Goal: Task Accomplishment & Management: Use online tool/utility

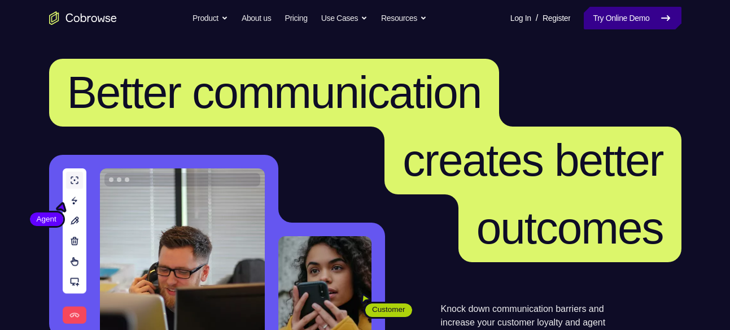
click at [596, 10] on link "Try Online Demo" at bounding box center [632, 18] width 97 height 23
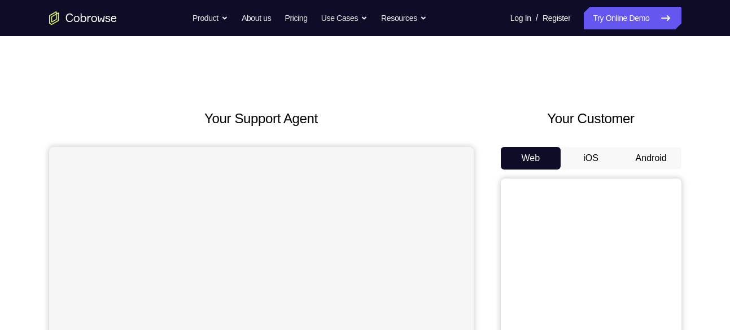
click at [624, 156] on button "Android" at bounding box center [651, 158] width 60 height 23
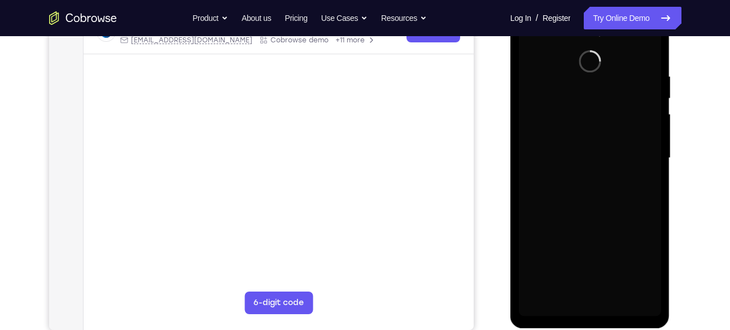
scroll to position [196, 0]
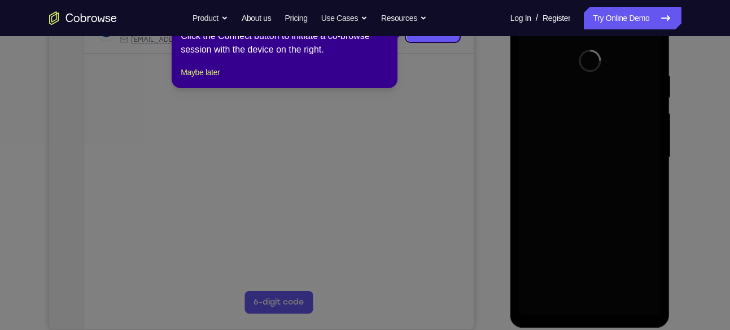
click at [477, 164] on icon at bounding box center [369, 165] width 739 height 330
click at [220, 79] on button "Maybe later" at bounding box center [200, 73] width 39 height 14
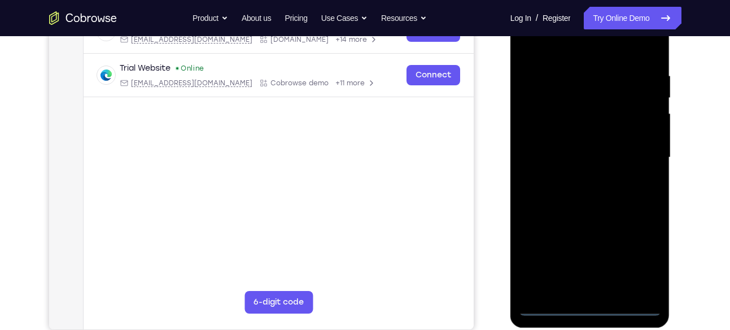
click at [595, 308] on div at bounding box center [590, 157] width 142 height 316
click at [642, 254] on div at bounding box center [590, 157] width 142 height 316
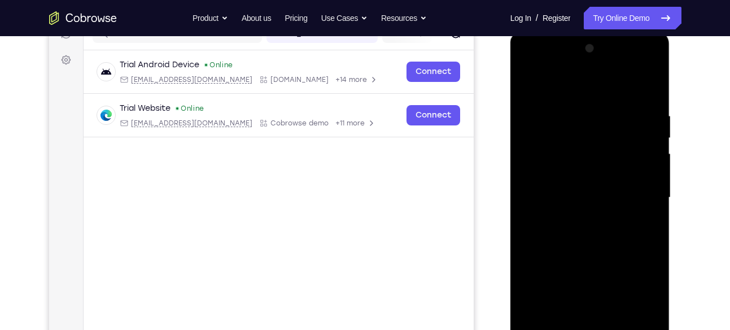
scroll to position [155, 0]
click at [551, 72] on div at bounding box center [590, 198] width 142 height 316
click at [636, 195] on div at bounding box center [590, 198] width 142 height 316
click at [574, 222] on div at bounding box center [590, 198] width 142 height 316
click at [576, 194] on div at bounding box center [590, 198] width 142 height 316
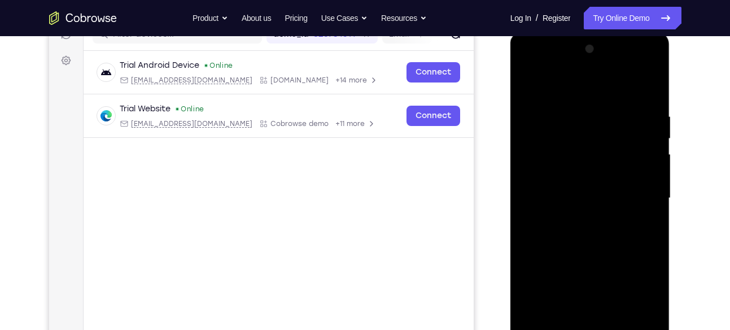
click at [576, 169] on div at bounding box center [590, 198] width 142 height 316
click at [538, 194] on div at bounding box center [590, 198] width 142 height 316
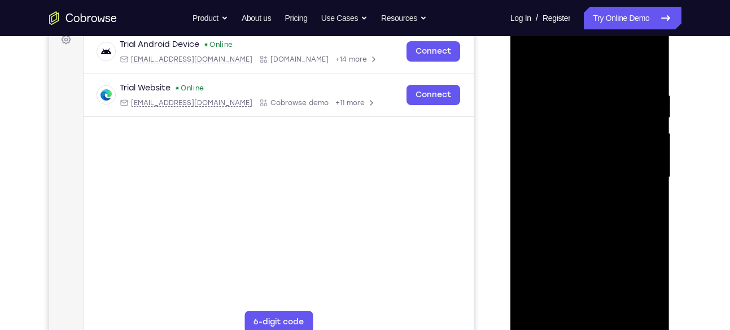
click at [613, 210] on div at bounding box center [590, 177] width 142 height 316
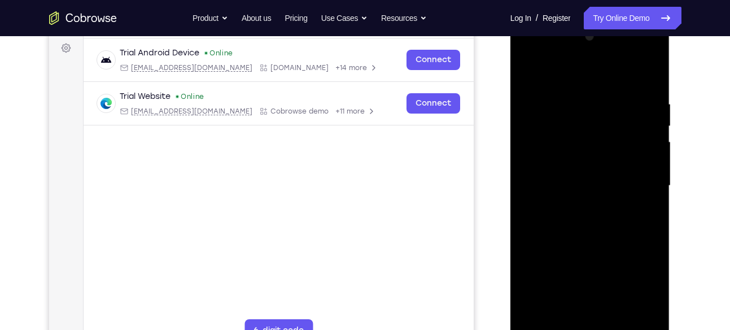
drag, startPoint x: 564, startPoint y: 77, endPoint x: 564, endPoint y: 19, distance: 58.7
click at [564, 19] on div at bounding box center [591, 187] width 160 height 337
click at [644, 87] on div at bounding box center [590, 186] width 142 height 316
click at [655, 81] on div at bounding box center [590, 186] width 142 height 316
click at [654, 73] on div at bounding box center [590, 186] width 142 height 316
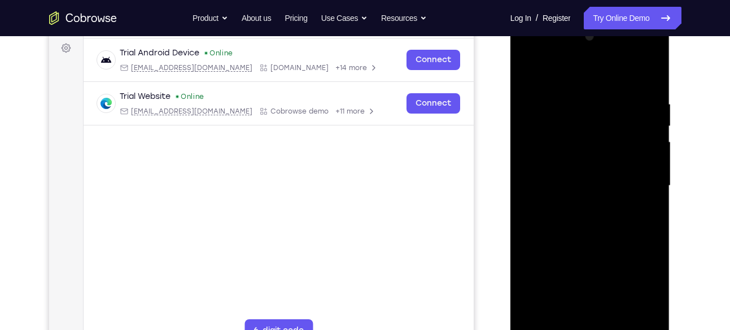
click at [557, 173] on div at bounding box center [590, 186] width 142 height 316
click at [530, 75] on div at bounding box center [590, 186] width 142 height 316
click at [542, 150] on div at bounding box center [590, 186] width 142 height 316
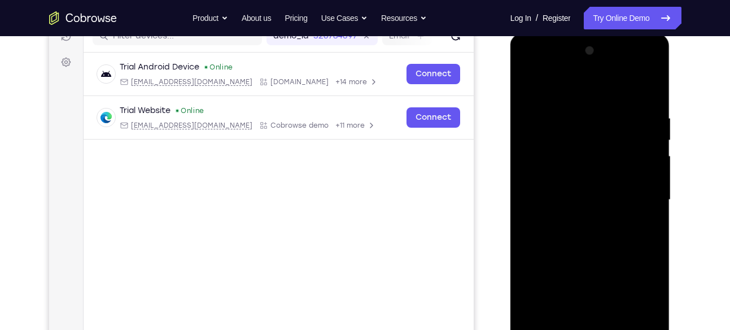
scroll to position [151, 0]
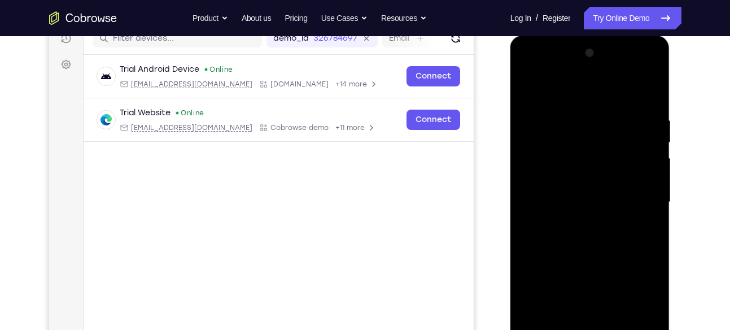
click at [529, 85] on div at bounding box center [590, 202] width 142 height 316
click at [552, 145] on div at bounding box center [590, 202] width 142 height 316
click at [530, 89] on div at bounding box center [590, 202] width 142 height 316
click at [527, 87] on div at bounding box center [590, 202] width 142 height 316
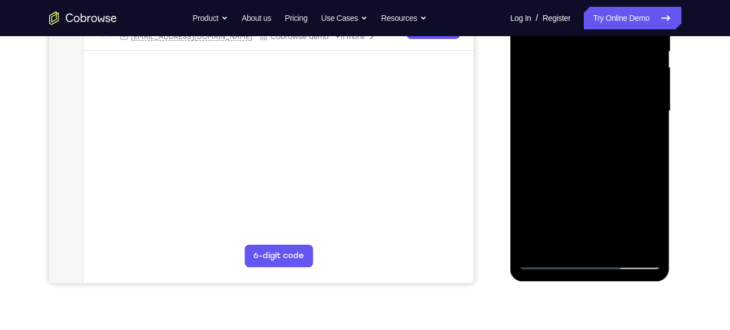
scroll to position [243, 0]
click at [616, 241] on div at bounding box center [590, 111] width 142 height 316
click at [591, 169] on div at bounding box center [590, 111] width 142 height 316
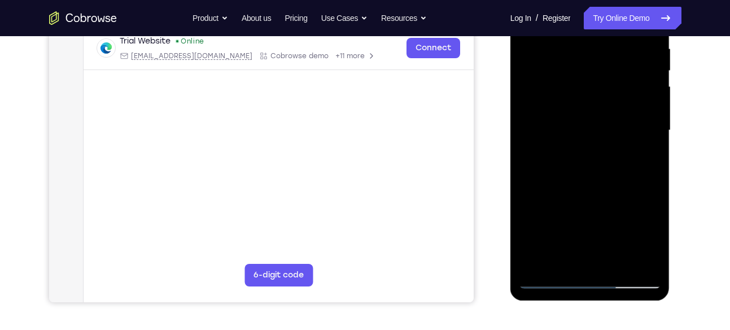
scroll to position [236, 0]
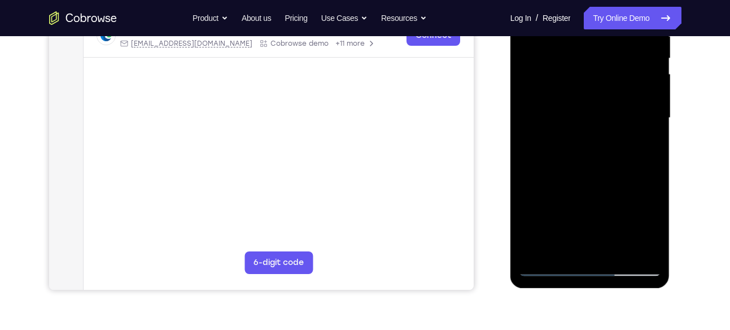
click at [653, 58] on div at bounding box center [590, 118] width 142 height 316
click at [547, 266] on div at bounding box center [590, 118] width 142 height 316
click at [567, 42] on div at bounding box center [590, 118] width 142 height 316
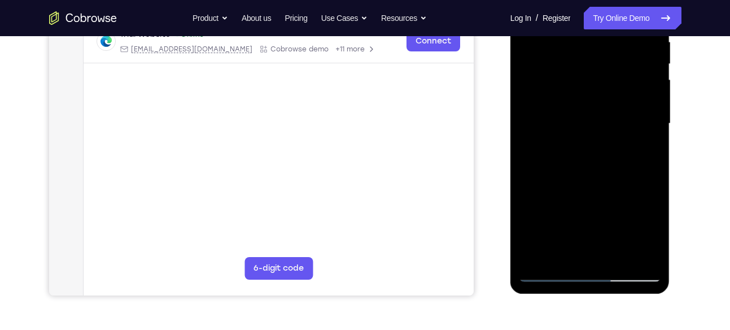
scroll to position [231, 0]
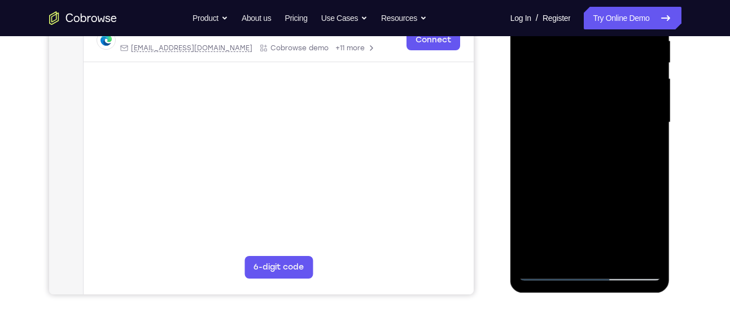
click at [565, 251] on div at bounding box center [590, 122] width 142 height 316
click at [647, 233] on div at bounding box center [590, 122] width 142 height 316
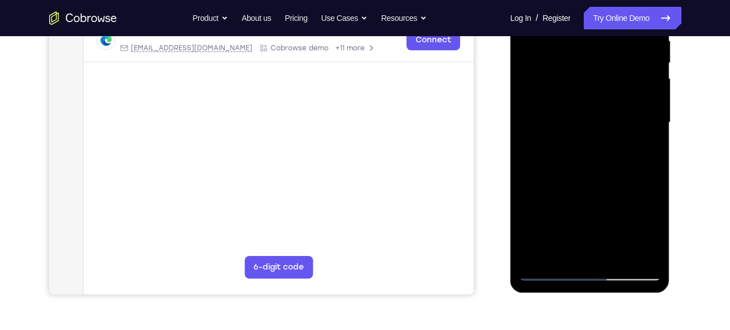
click at [647, 233] on div at bounding box center [590, 122] width 142 height 316
click at [646, 251] on div at bounding box center [590, 122] width 142 height 316
click at [626, 125] on div at bounding box center [590, 122] width 142 height 316
click at [618, 246] on div at bounding box center [590, 122] width 142 height 316
click at [639, 247] on div at bounding box center [590, 122] width 142 height 316
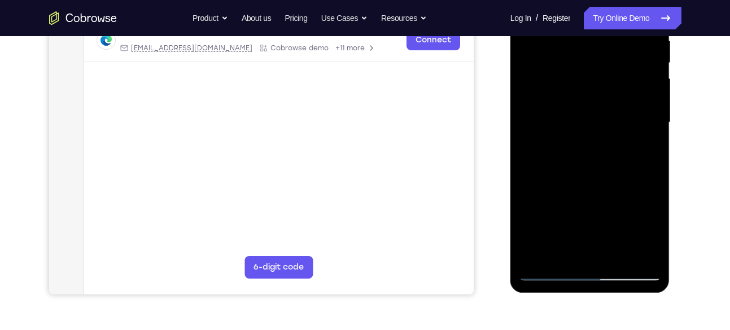
click at [631, 249] on div at bounding box center [590, 122] width 142 height 316
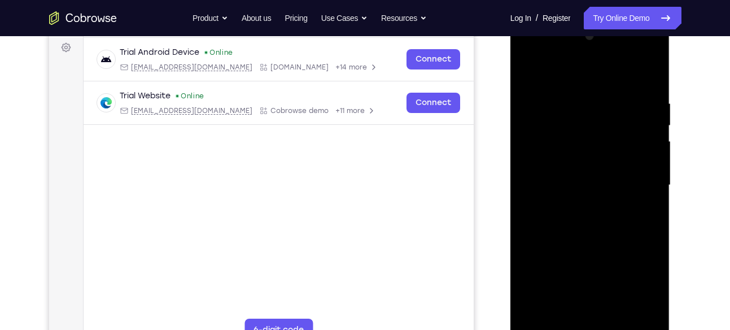
scroll to position [164, 0]
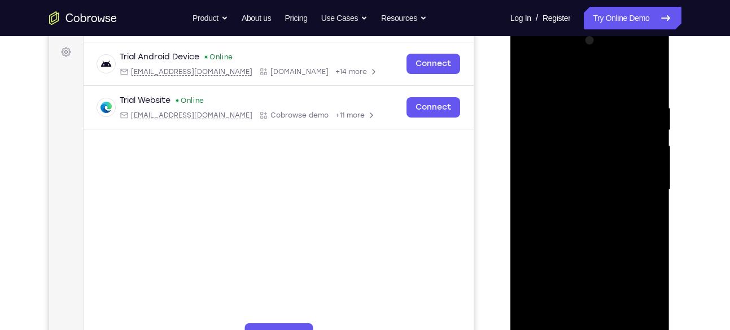
click at [650, 117] on div at bounding box center [590, 190] width 142 height 316
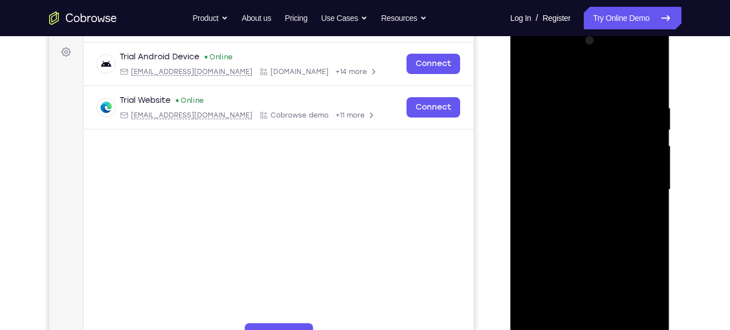
click at [650, 117] on div at bounding box center [590, 190] width 142 height 316
click at [648, 82] on div at bounding box center [590, 190] width 142 height 316
click at [539, 315] on div at bounding box center [590, 190] width 142 height 316
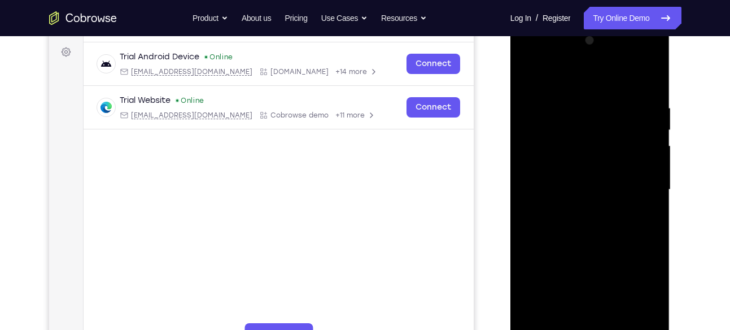
drag, startPoint x: 635, startPoint y: 111, endPoint x: 576, endPoint y: 110, distance: 58.7
click at [576, 110] on div at bounding box center [590, 190] width 142 height 316
drag, startPoint x: 618, startPoint y: 105, endPoint x: 545, endPoint y: 110, distance: 73.0
click at [545, 110] on div at bounding box center [590, 190] width 142 height 316
click at [538, 80] on div at bounding box center [590, 190] width 142 height 316
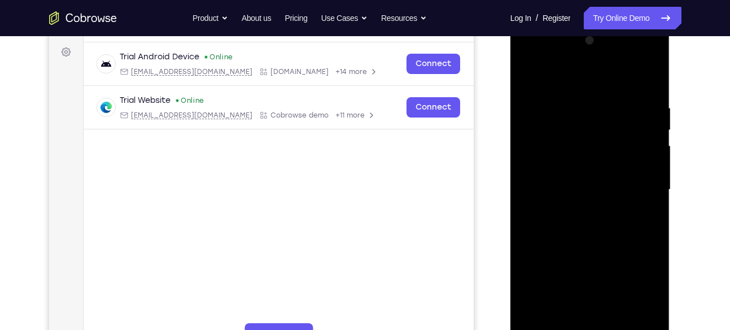
click at [538, 80] on div at bounding box center [590, 190] width 142 height 316
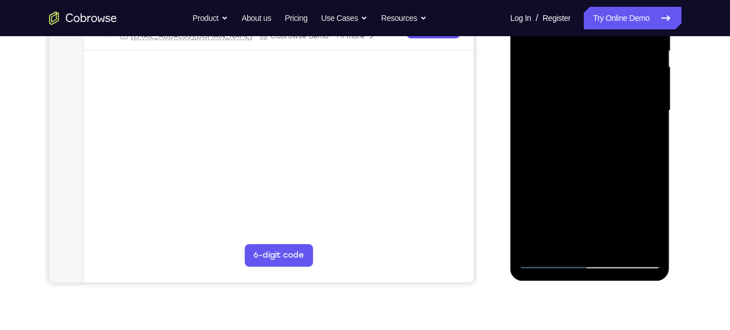
scroll to position [243, 0]
click at [648, 38] on div at bounding box center [590, 110] width 142 height 316
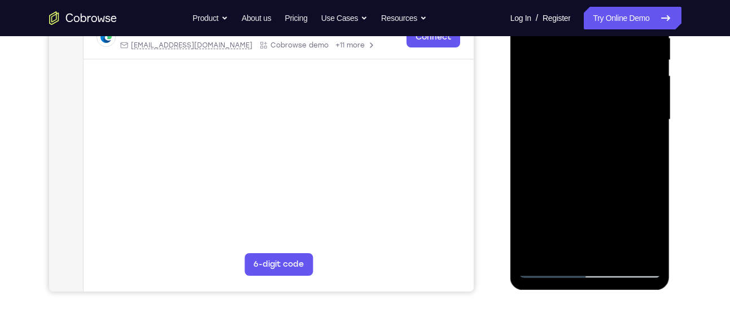
scroll to position [233, 0]
click at [631, 142] on div at bounding box center [590, 120] width 142 height 316
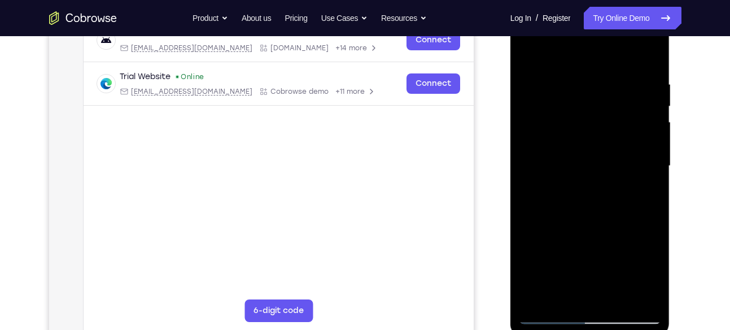
scroll to position [187, 0]
click at [641, 115] on div at bounding box center [590, 166] width 142 height 316
click at [649, 54] on div at bounding box center [590, 166] width 142 height 316
click at [543, 294] on div at bounding box center [590, 166] width 142 height 316
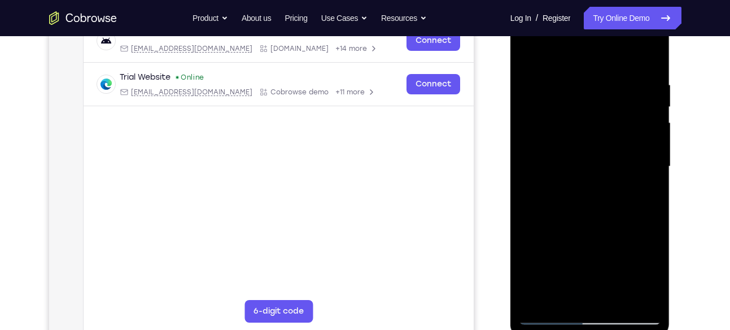
click at [543, 294] on div at bounding box center [590, 166] width 142 height 316
click at [652, 216] on div at bounding box center [590, 166] width 142 height 316
click at [655, 284] on div at bounding box center [590, 166] width 142 height 316
drag, startPoint x: 594, startPoint y: 251, endPoint x: 575, endPoint y: 90, distance: 162.1
click at [575, 90] on div at bounding box center [590, 166] width 142 height 316
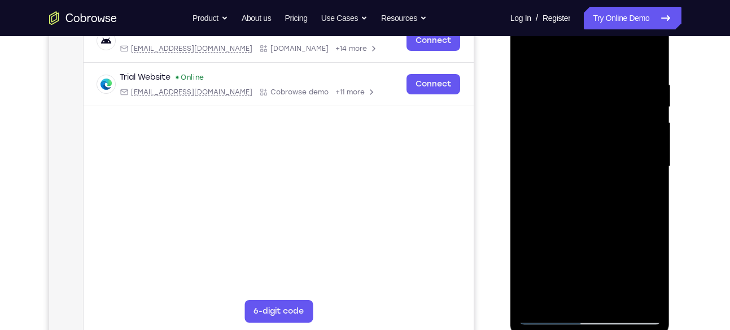
drag, startPoint x: 573, startPoint y: 250, endPoint x: 553, endPoint y: 49, distance: 202.0
click at [553, 49] on div at bounding box center [590, 166] width 142 height 316
drag, startPoint x: 565, startPoint y: 248, endPoint x: 547, endPoint y: 148, distance: 101.7
click at [547, 148] on div at bounding box center [590, 166] width 142 height 316
drag, startPoint x: 541, startPoint y: 272, endPoint x: 538, endPoint y: 101, distance: 170.6
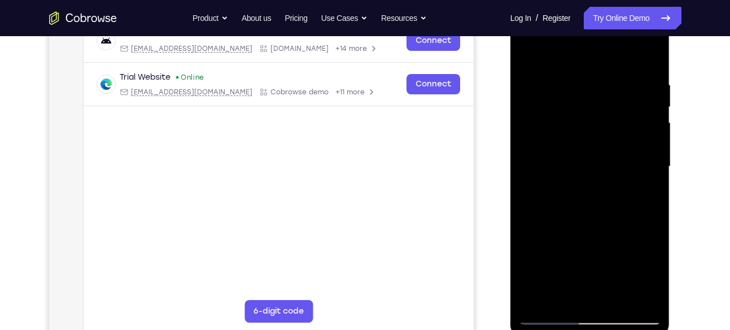
click at [538, 101] on div at bounding box center [590, 166] width 142 height 316
click at [609, 297] on div at bounding box center [590, 166] width 142 height 316
click at [577, 162] on div at bounding box center [590, 166] width 142 height 316
click at [526, 55] on div at bounding box center [590, 166] width 142 height 316
click at [532, 56] on div at bounding box center [590, 166] width 142 height 316
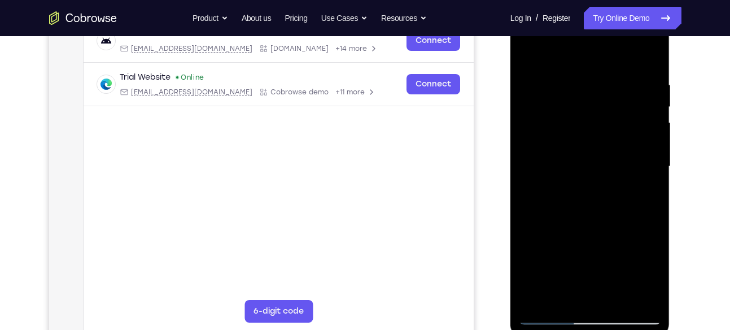
click at [546, 300] on div at bounding box center [590, 166] width 142 height 316
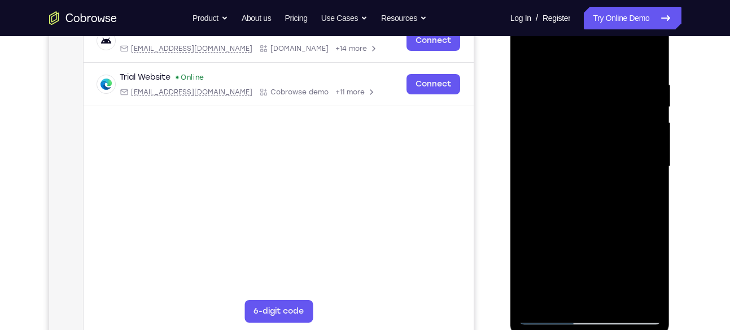
click at [546, 300] on div at bounding box center [590, 166] width 142 height 316
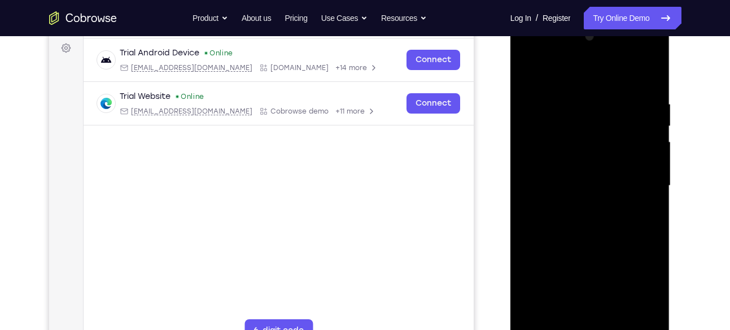
drag, startPoint x: 644, startPoint y: 84, endPoint x: 577, endPoint y: 86, distance: 66.7
click at [577, 86] on div at bounding box center [590, 186] width 142 height 316
drag, startPoint x: 629, startPoint y: 83, endPoint x: 550, endPoint y: 92, distance: 79.0
click at [550, 92] on div at bounding box center [590, 186] width 142 height 316
drag, startPoint x: 623, startPoint y: 107, endPoint x: 538, endPoint y: 109, distance: 84.7
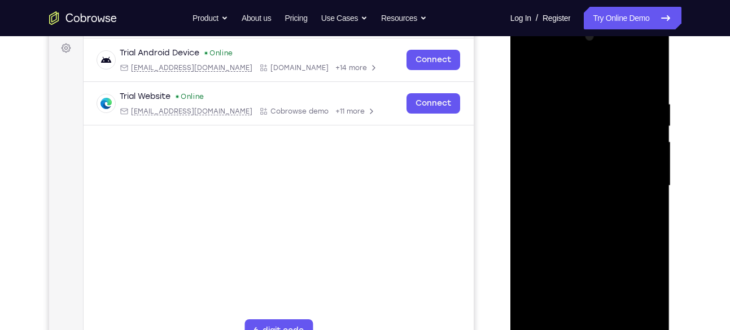
click at [538, 109] on div at bounding box center [590, 186] width 142 height 316
drag, startPoint x: 625, startPoint y: 103, endPoint x: 542, endPoint y: 103, distance: 82.5
click at [542, 103] on div at bounding box center [590, 186] width 142 height 316
drag, startPoint x: 624, startPoint y: 100, endPoint x: 539, endPoint y: 103, distance: 84.8
click at [539, 103] on div at bounding box center [590, 186] width 142 height 316
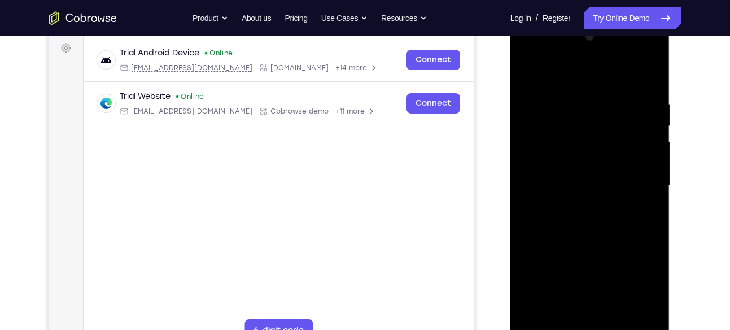
drag, startPoint x: 609, startPoint y: 102, endPoint x: 524, endPoint y: 98, distance: 85.9
click at [524, 98] on div at bounding box center [590, 186] width 142 height 316
drag, startPoint x: 611, startPoint y: 105, endPoint x: 556, endPoint y: 115, distance: 56.2
click at [556, 115] on div at bounding box center [590, 186] width 142 height 316
drag, startPoint x: 551, startPoint y: 97, endPoint x: 586, endPoint y: 95, distance: 34.5
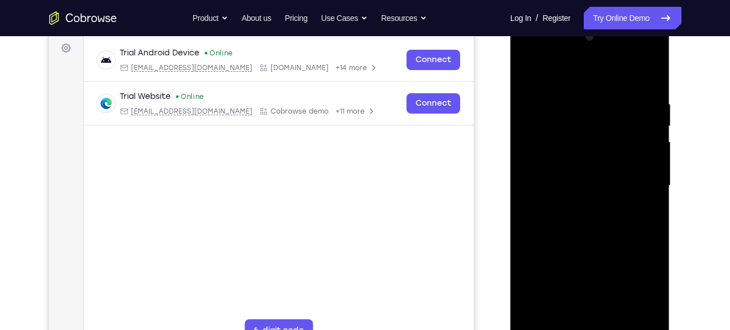
click at [586, 95] on div at bounding box center [590, 186] width 142 height 316
click at [541, 93] on div at bounding box center [590, 186] width 142 height 316
click at [625, 112] on div at bounding box center [590, 186] width 142 height 316
click at [647, 80] on div at bounding box center [590, 186] width 142 height 316
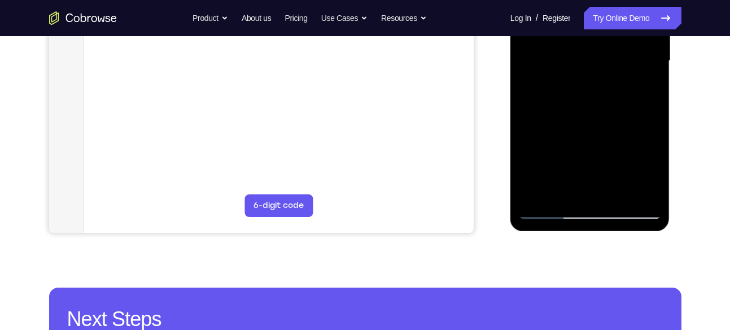
scroll to position [293, 0]
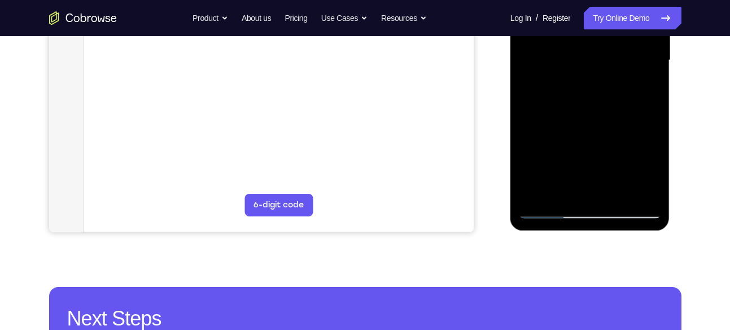
click at [539, 189] on div at bounding box center [590, 60] width 142 height 316
click at [571, 171] on div at bounding box center [590, 60] width 142 height 316
click at [613, 195] on div at bounding box center [590, 60] width 142 height 316
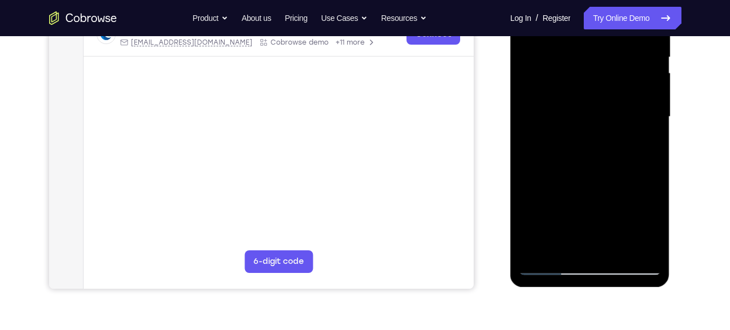
scroll to position [235, 0]
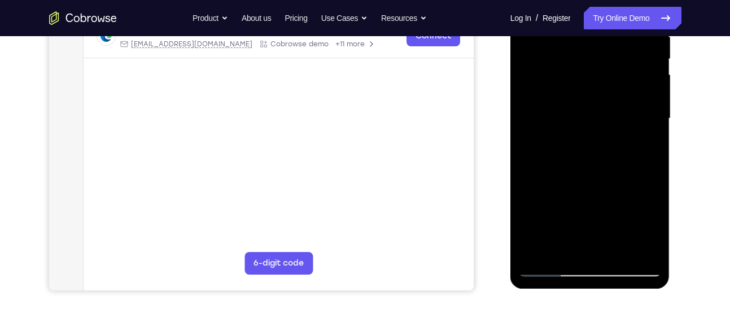
click at [549, 269] on div at bounding box center [590, 118] width 142 height 316
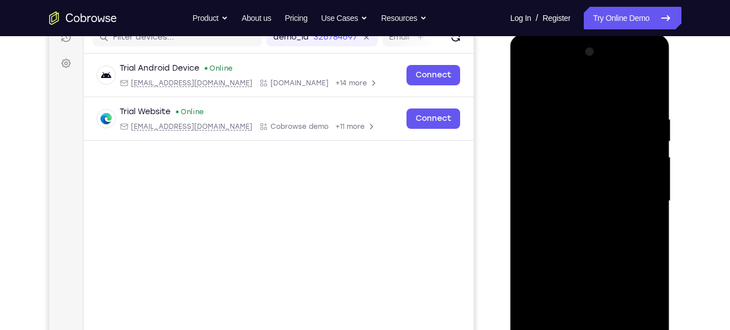
scroll to position [151, 0]
click at [550, 84] on div at bounding box center [590, 202] width 142 height 316
click at [642, 70] on div at bounding box center [590, 202] width 142 height 316
click at [579, 111] on div at bounding box center [590, 202] width 142 height 316
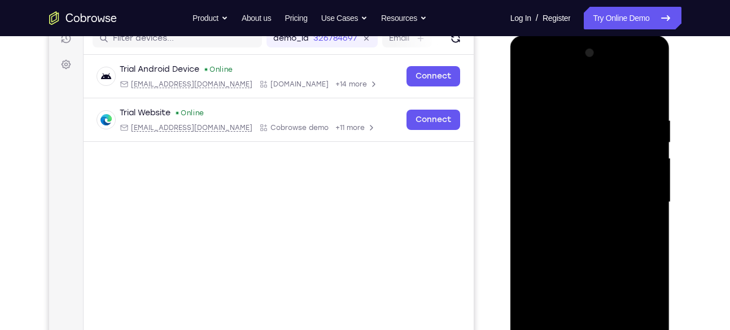
click at [536, 71] on div at bounding box center [590, 202] width 142 height 316
click at [537, 80] on div at bounding box center [590, 202] width 142 height 316
click at [637, 195] on div at bounding box center [590, 202] width 142 height 316
click at [648, 121] on div at bounding box center [590, 202] width 142 height 316
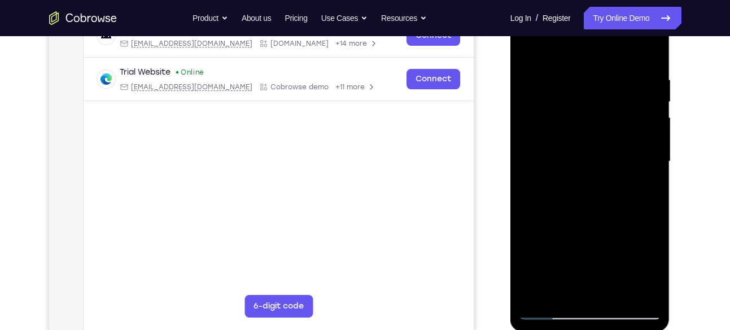
scroll to position [193, 0]
click at [638, 205] on div at bounding box center [590, 160] width 142 height 316
click at [639, 205] on div at bounding box center [590, 160] width 142 height 316
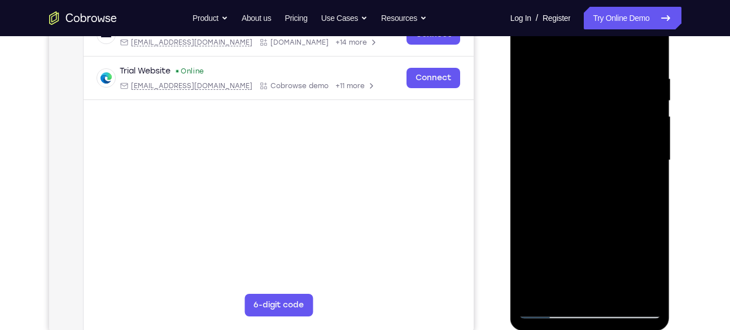
click at [639, 205] on div at bounding box center [590, 160] width 142 height 316
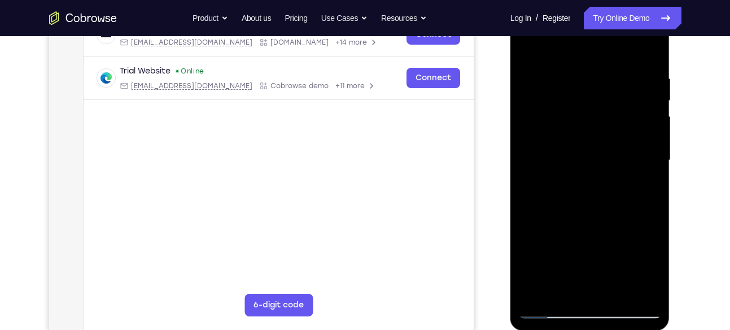
click at [651, 111] on div at bounding box center [590, 160] width 142 height 316
click at [649, 52] on div at bounding box center [590, 160] width 142 height 316
click at [538, 296] on div at bounding box center [590, 160] width 142 height 316
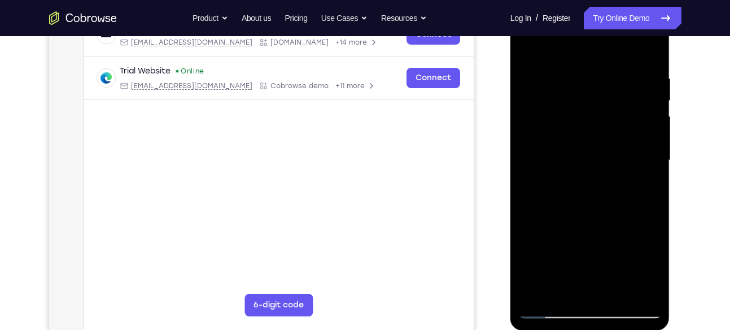
click at [616, 297] on div at bounding box center [590, 160] width 142 height 316
click at [552, 311] on div at bounding box center [590, 160] width 142 height 316
click at [534, 308] on div at bounding box center [590, 160] width 142 height 316
click at [538, 293] on div at bounding box center [590, 160] width 142 height 316
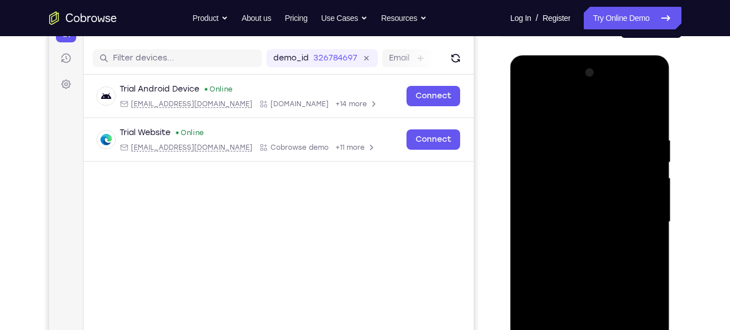
scroll to position [131, 0]
drag, startPoint x: 621, startPoint y: 126, endPoint x: 540, endPoint y: 137, distance: 82.1
click at [540, 137] on div at bounding box center [590, 222] width 142 height 316
drag, startPoint x: 638, startPoint y: 134, endPoint x: 570, endPoint y: 142, distance: 68.7
click at [570, 142] on div at bounding box center [590, 222] width 142 height 316
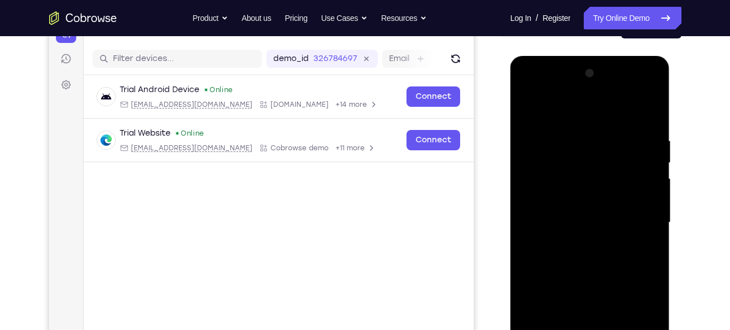
drag, startPoint x: 629, startPoint y: 146, endPoint x: 528, endPoint y: 153, distance: 101.4
click at [528, 153] on div at bounding box center [590, 222] width 142 height 316
drag, startPoint x: 642, startPoint y: 146, endPoint x: 566, endPoint y: 147, distance: 75.1
click at [566, 147] on div at bounding box center [590, 222] width 142 height 316
drag, startPoint x: 636, startPoint y: 133, endPoint x: 551, endPoint y: 140, distance: 85.6
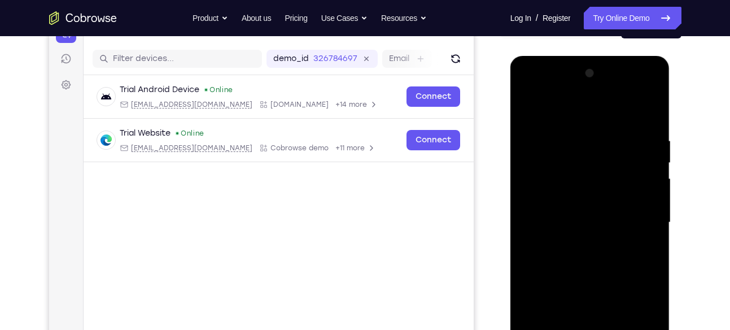
click at [551, 140] on div at bounding box center [590, 222] width 142 height 316
click at [648, 176] on div at bounding box center [590, 222] width 142 height 316
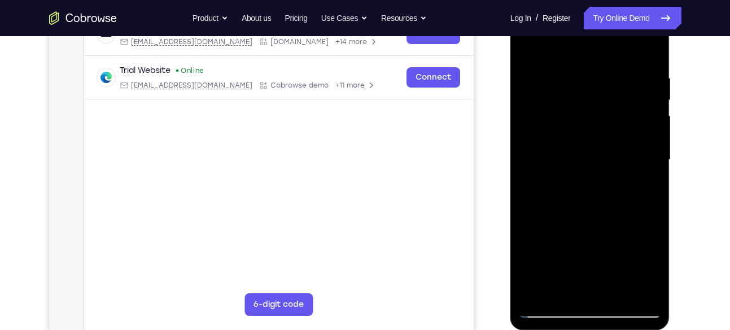
scroll to position [194, 0]
click at [646, 176] on div at bounding box center [590, 159] width 142 height 316
click at [637, 103] on div at bounding box center [590, 159] width 142 height 316
click at [648, 55] on div at bounding box center [590, 159] width 142 height 316
click at [614, 292] on div at bounding box center [590, 159] width 142 height 316
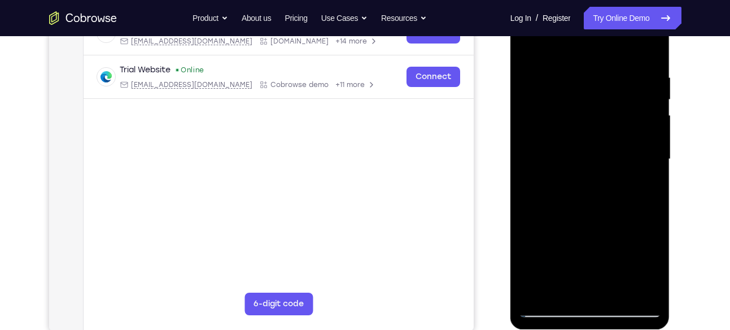
click at [614, 292] on div at bounding box center [590, 159] width 142 height 316
click at [589, 155] on div at bounding box center [590, 159] width 142 height 316
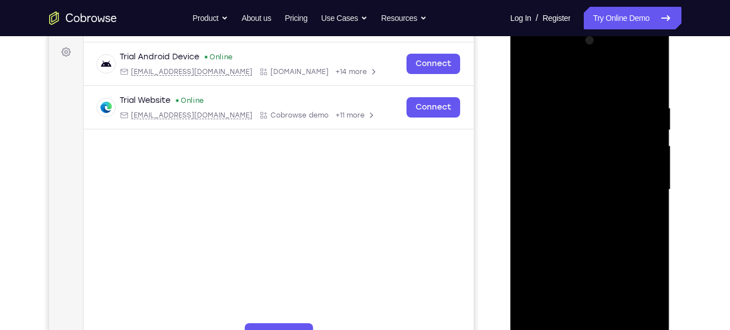
scroll to position [162, 0]
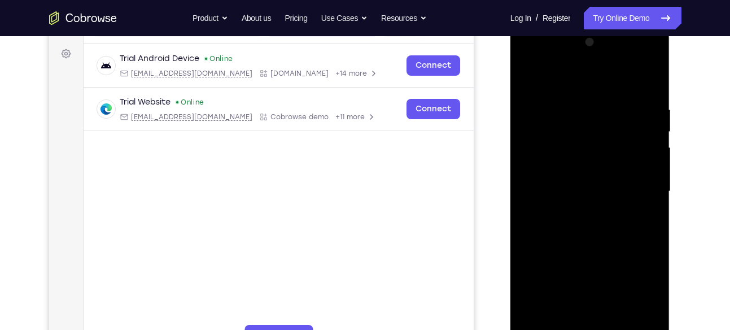
click at [659, 273] on div at bounding box center [590, 191] width 142 height 316
click at [633, 259] on div at bounding box center [590, 191] width 142 height 316
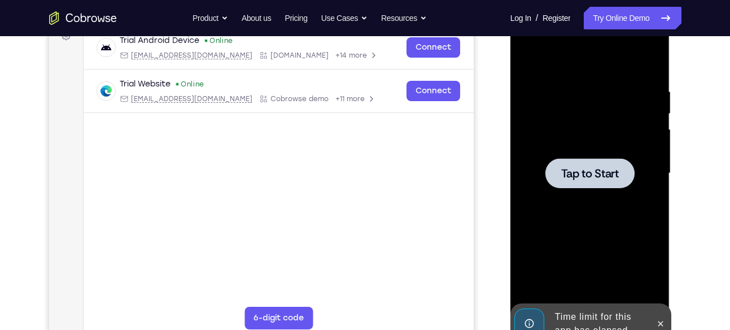
scroll to position [180, 0]
